Goal: Navigation & Orientation: Find specific page/section

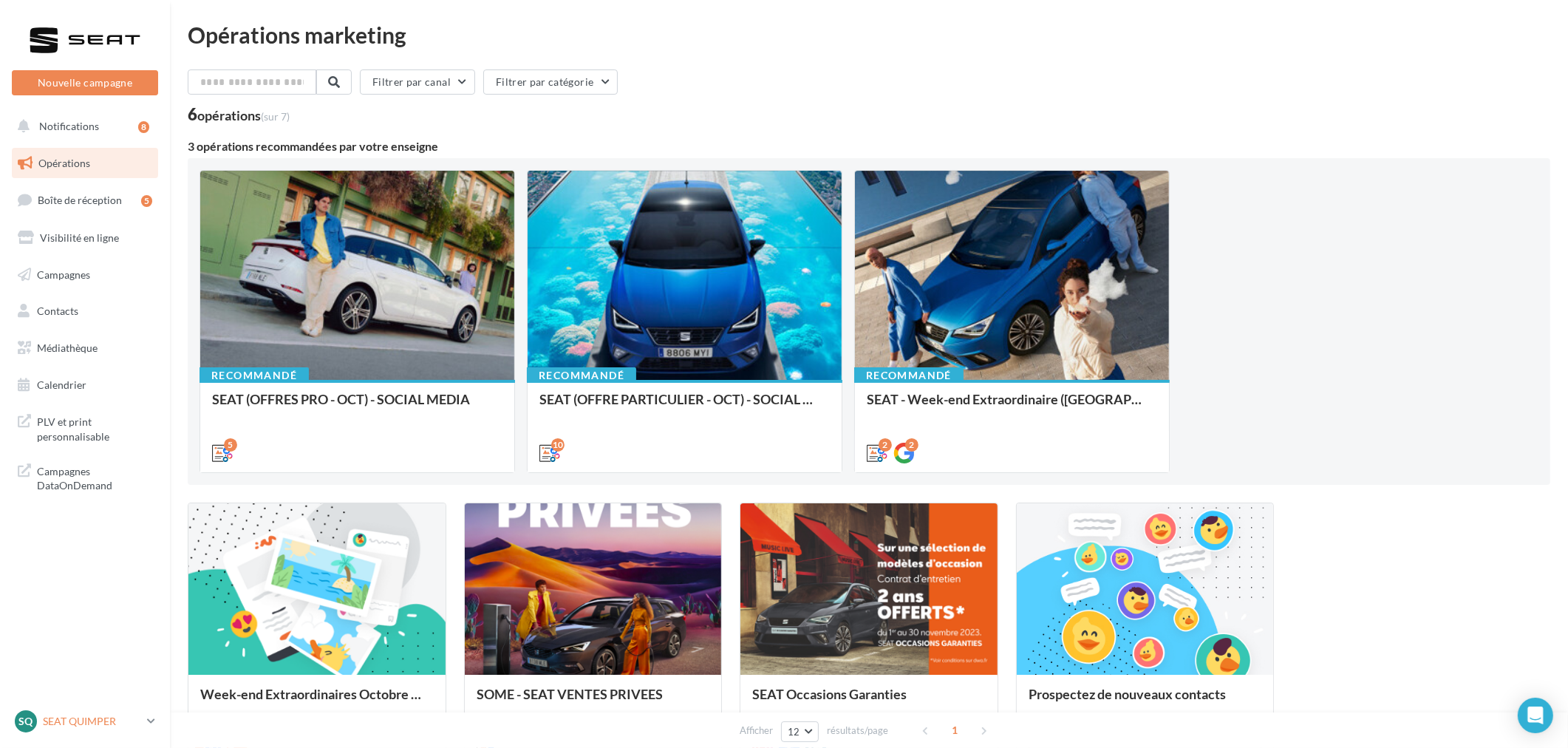
click at [68, 721] on p "SEAT QUIMPER" at bounding box center [92, 721] width 99 height 15
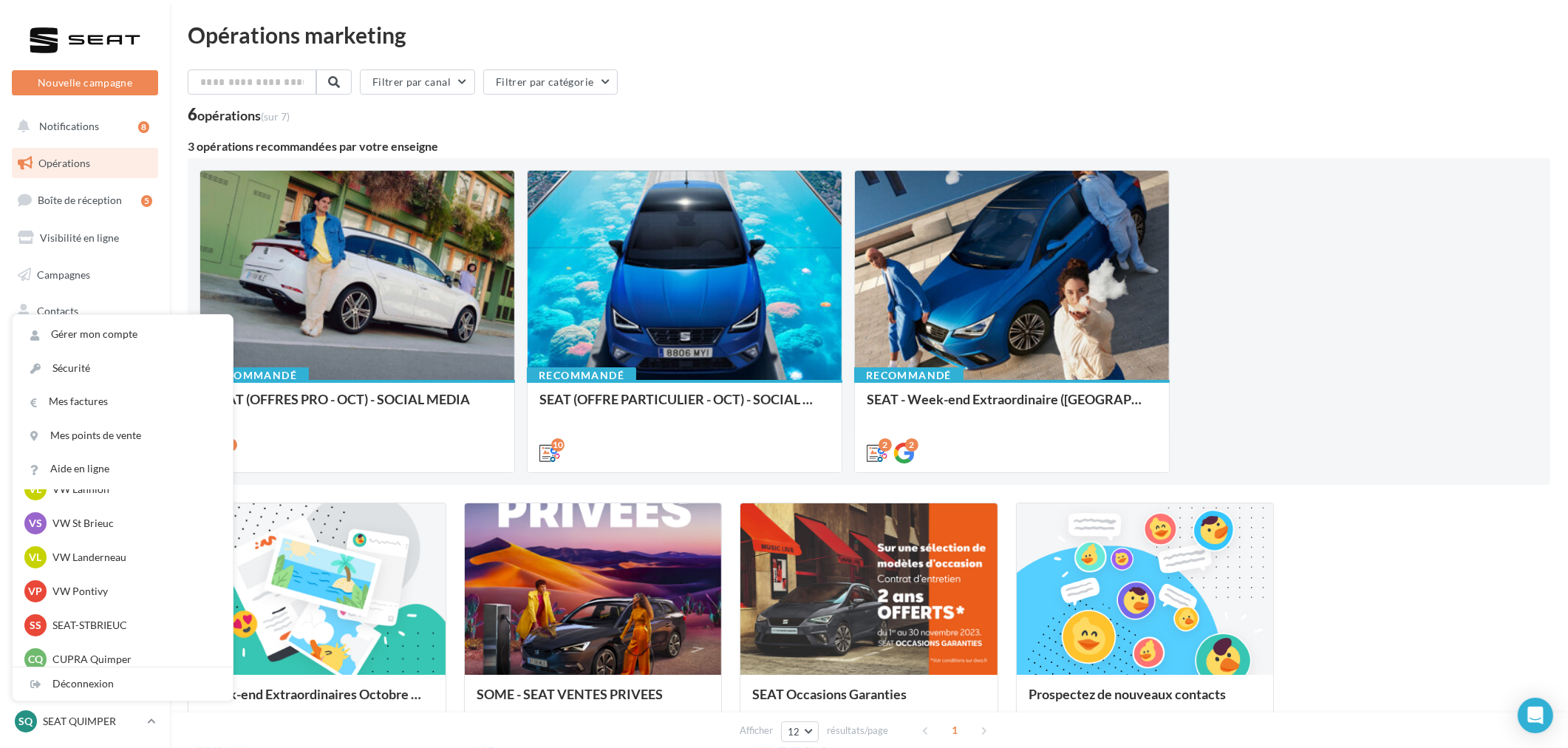
scroll to position [748, 0]
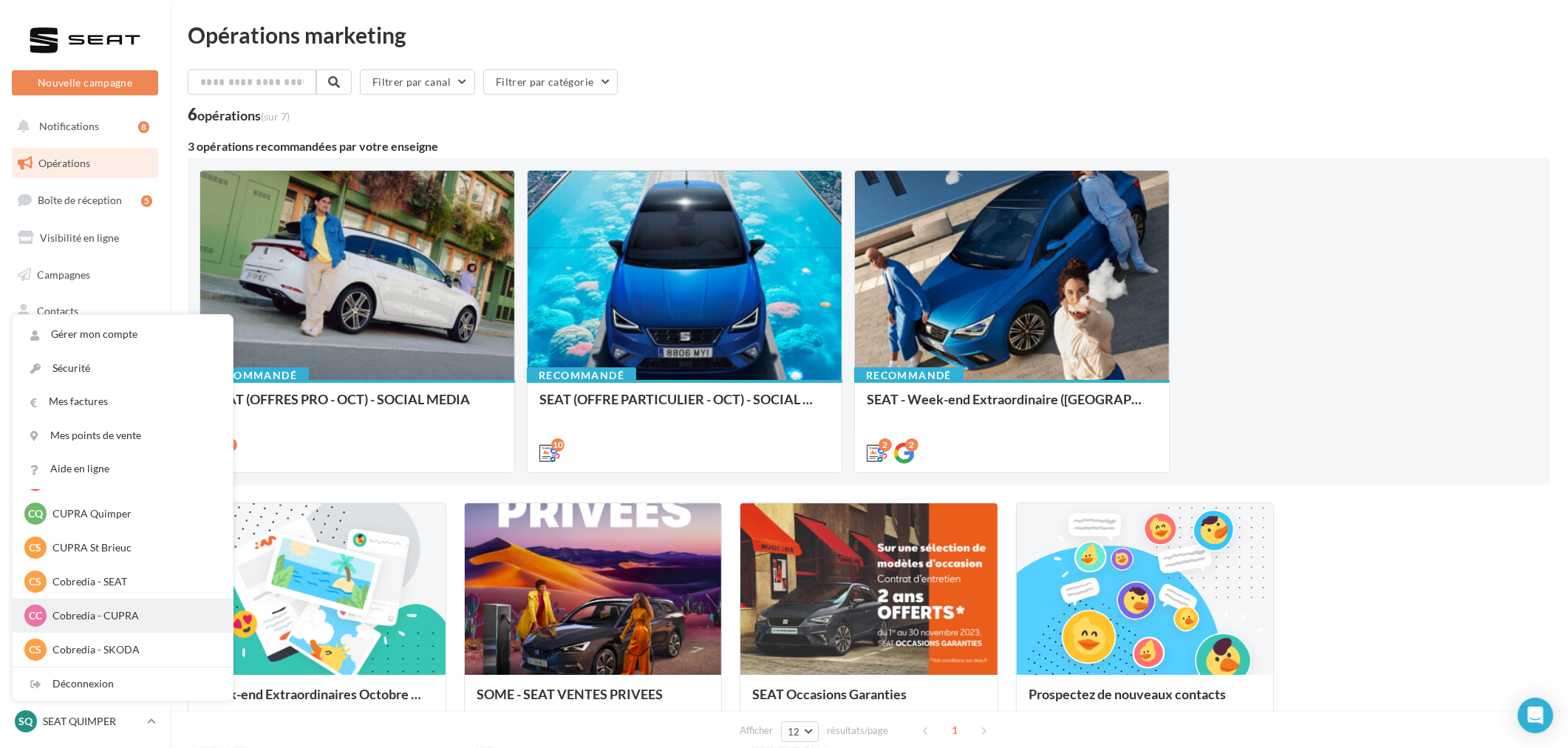
click at [102, 614] on p "Cobredia - CUPRA" at bounding box center [134, 615] width 162 height 15
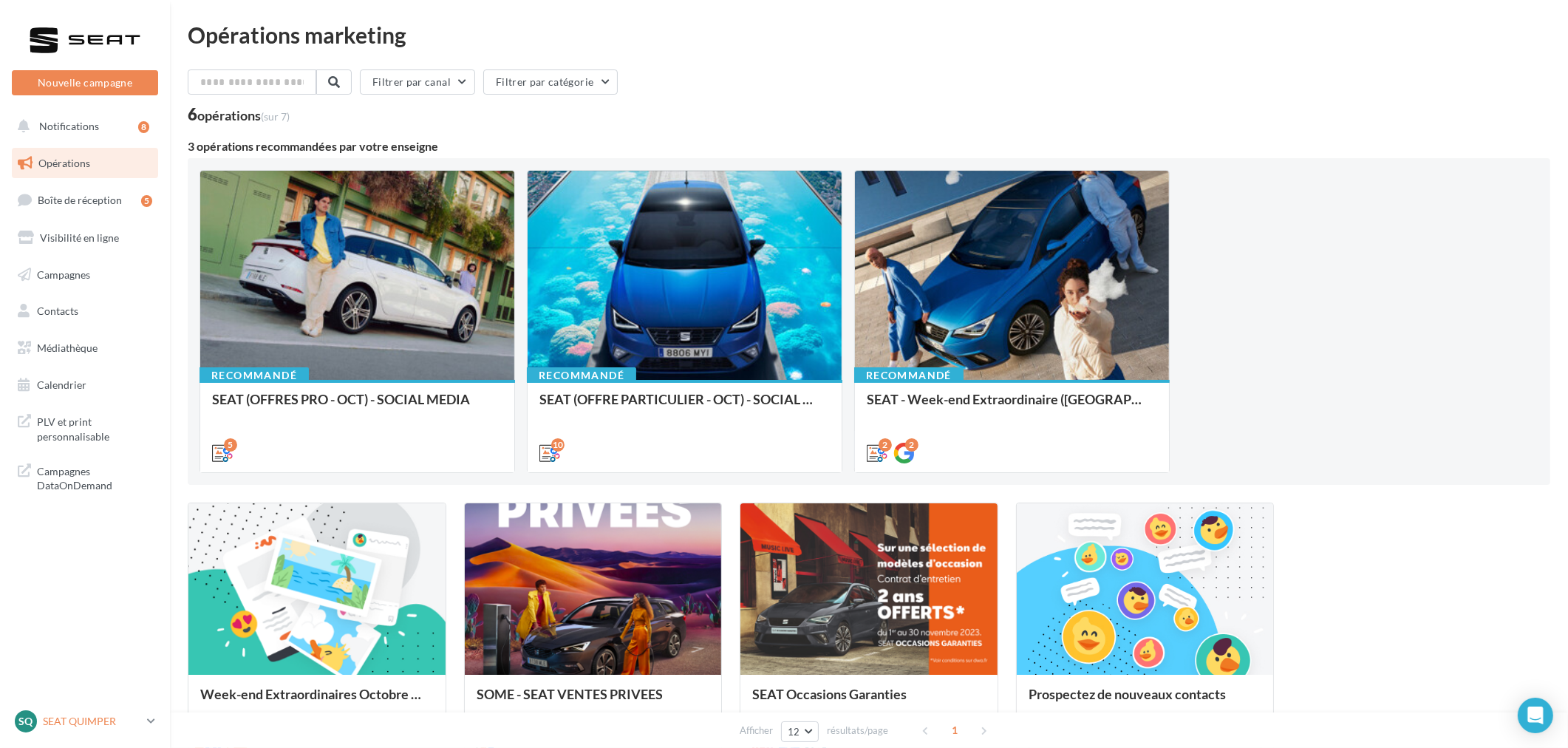
click at [65, 725] on p "SEAT QUIMPER" at bounding box center [92, 721] width 99 height 15
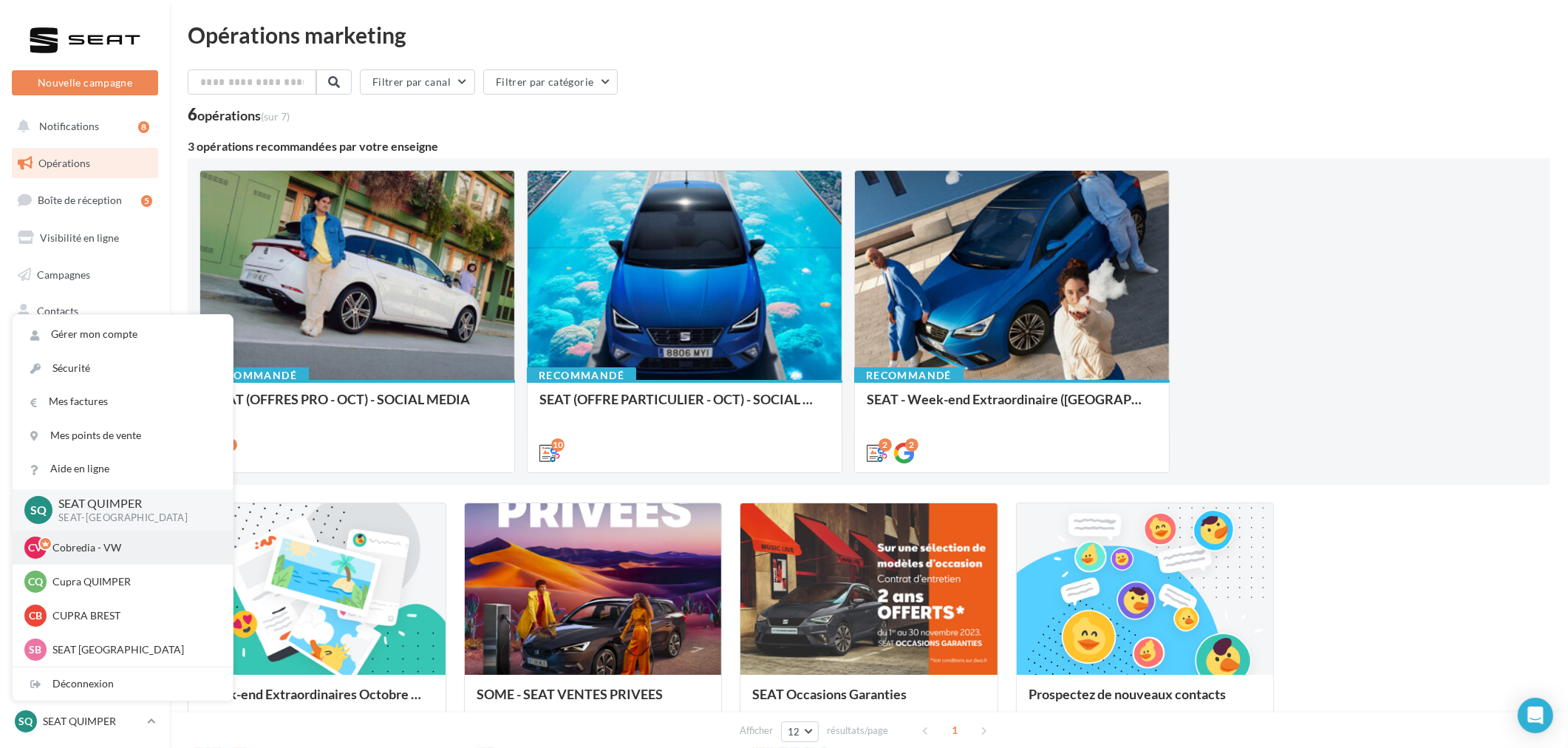
click at [78, 556] on div "CV Cobredia - VW cobredia-vw" at bounding box center [122, 548] width 196 height 22
